Goal: Task Accomplishment & Management: Manage account settings

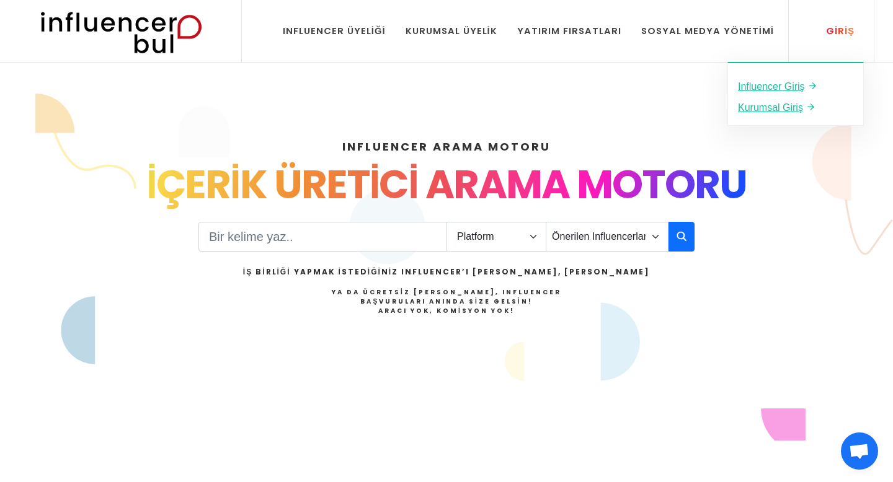
click at [837, 36] on div "Giriş" at bounding box center [833, 31] width 42 height 14
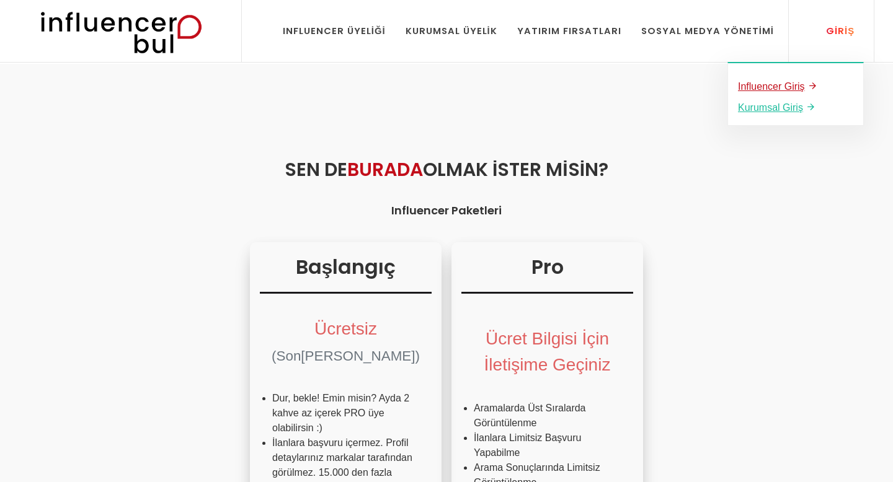
click at [771, 82] on u "Influencer Giriş" at bounding box center [771, 86] width 67 height 11
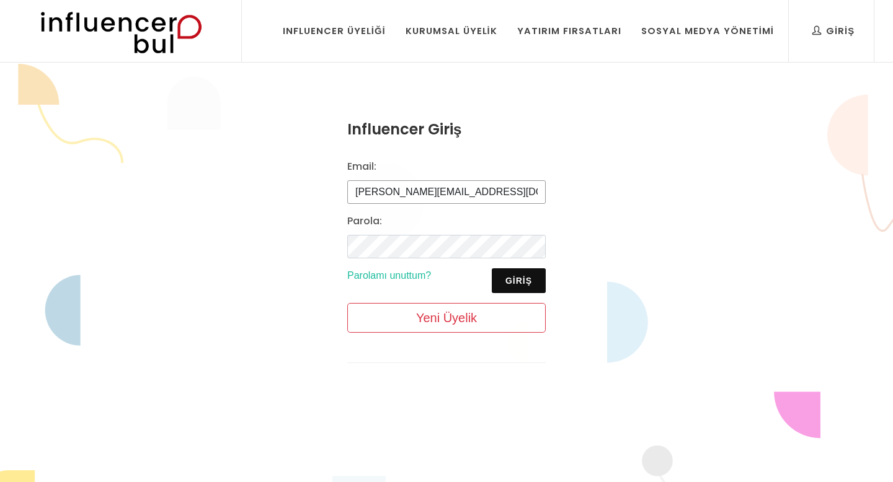
click at [487, 189] on input "mustafa@influencerbul.com" at bounding box center [446, 192] width 198 height 24
type input "m"
click at [526, 277] on button "Giriş" at bounding box center [519, 281] width 54 height 25
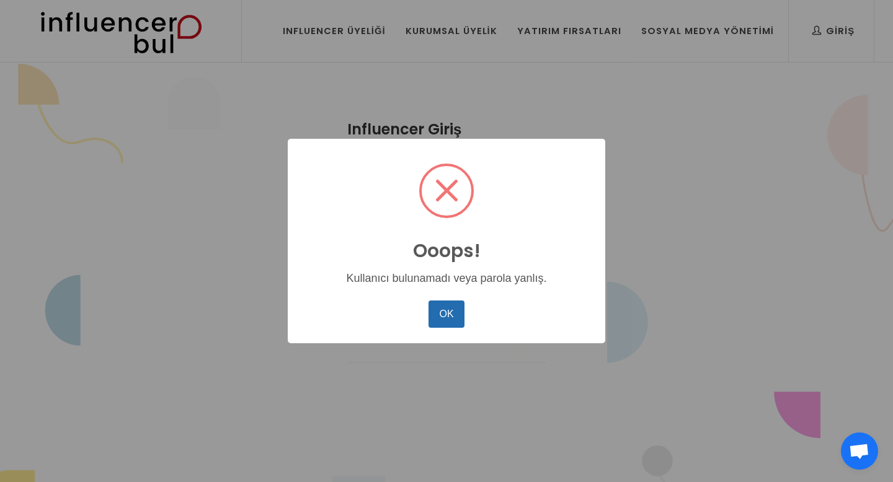
click at [451, 312] on button "OK" at bounding box center [446, 314] width 36 height 27
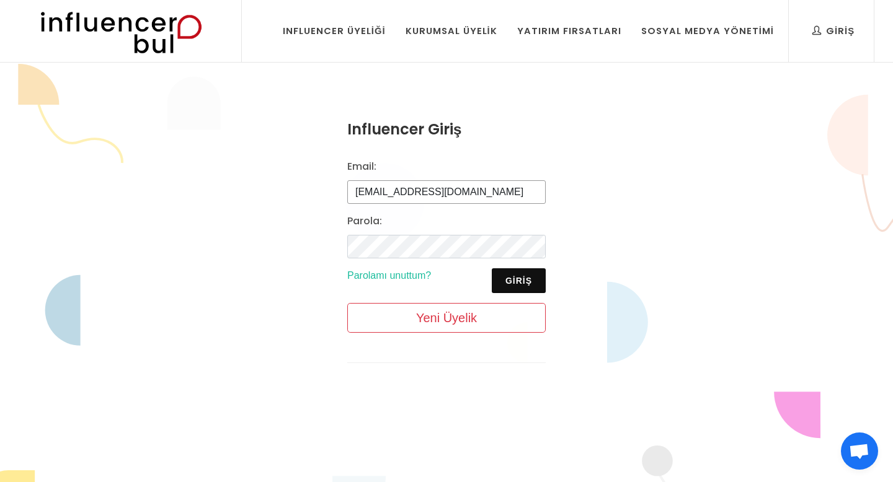
click at [461, 194] on input "zeynep@gmail.com" at bounding box center [446, 192] width 198 height 24
click at [386, 192] on input "zeynep@gmail.com" at bounding box center [446, 192] width 198 height 24
click at [518, 282] on button "Giriş" at bounding box center [519, 281] width 54 height 25
click at [449, 282] on div "Giriş Parolamı unuttum?" at bounding box center [446, 281] width 213 height 25
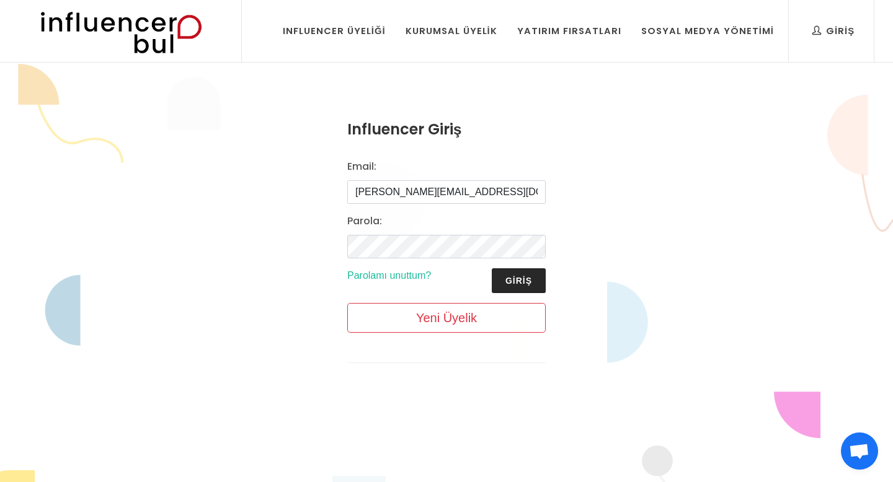
click at [515, 282] on button "Giriş" at bounding box center [519, 281] width 54 height 25
click at [453, 187] on input "ruhi@gmail.com" at bounding box center [446, 192] width 198 height 24
click at [517, 286] on button "Giriş" at bounding box center [519, 281] width 54 height 25
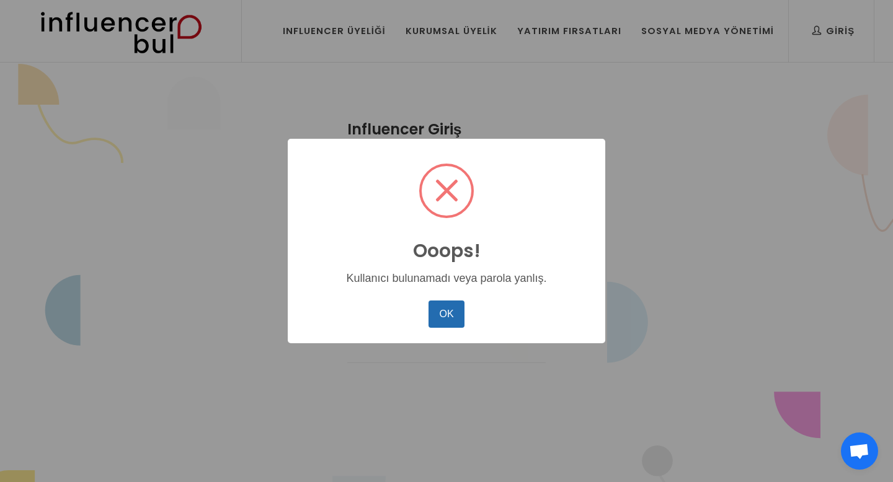
click at [447, 311] on button "OK" at bounding box center [446, 314] width 36 height 27
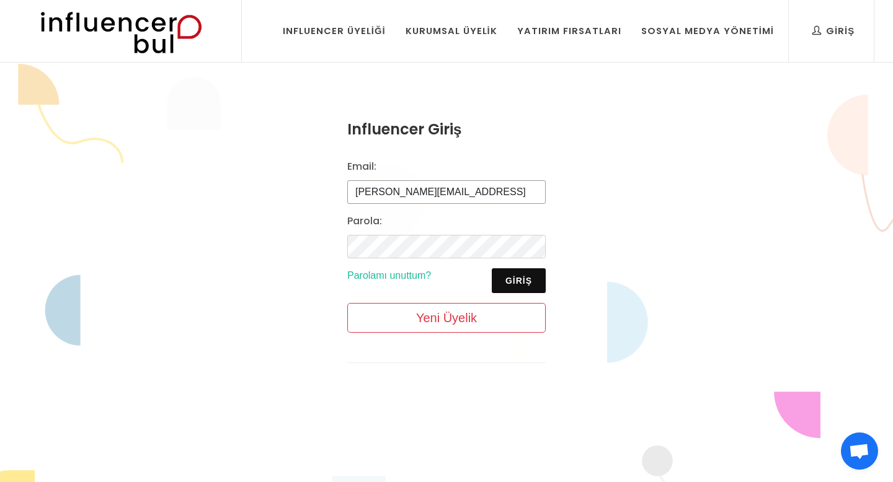
click at [450, 194] on input "ruhi@gmail.comm" at bounding box center [446, 192] width 198 height 24
type input "ruhi@gmail.com"
